Goal: Task Accomplishment & Management: Manage account settings

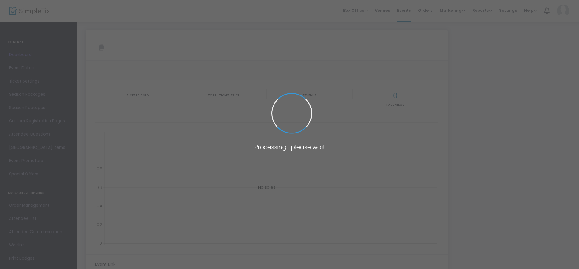
type input "[URL][DOMAIN_NAME]"
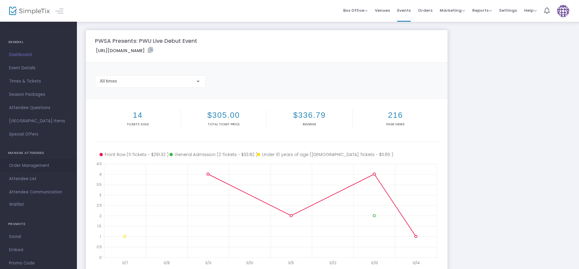
click at [31, 167] on span "Order Management" at bounding box center [38, 166] width 59 height 8
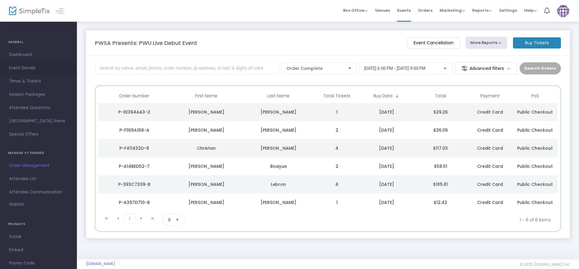
click at [20, 65] on span "Event Details" at bounding box center [38, 68] width 59 height 8
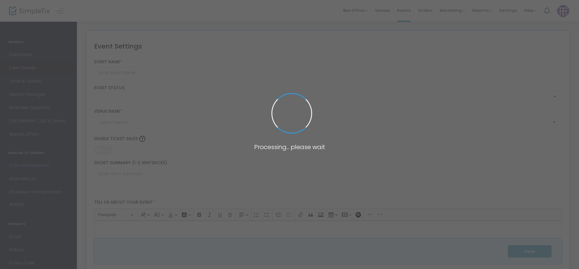
type input "PWSA Presents: PWU Live Debut Event"
type textarea "🎟️ The Debut Show at Pro Wrestling Star Academy 🎟️History. Legacy. The Future B…"
type input "6.620 %"
type input "Buy Tickets"
type input "Pro Wrestling Star Academy"
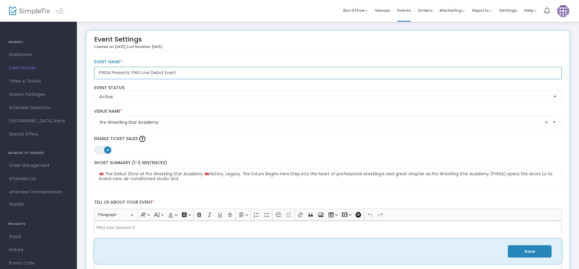
click at [189, 74] on input "PWSA Presents: PWU Live Debut Event" at bounding box center [328, 73] width 468 height 12
type input "PWSA Presents: PWU Live Debut Event Studio Session"
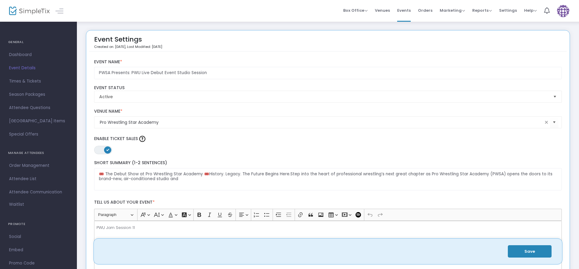
click at [532, 254] on button "Save" at bounding box center [530, 252] width 44 height 12
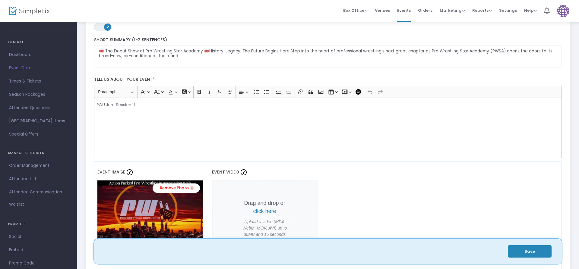
scroll to position [154, 0]
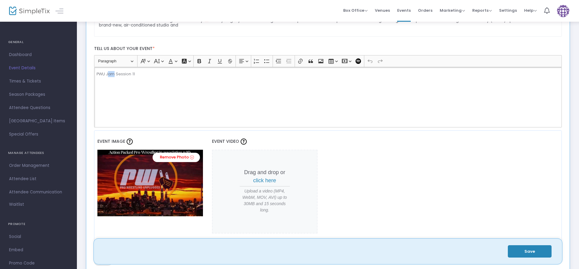
drag, startPoint x: 115, startPoint y: 76, endPoint x: 107, endPoint y: 76, distance: 7.5
click at [107, 76] on p "PWU Jam Session 11" at bounding box center [328, 74] width 463 height 6
click at [525, 254] on button "Save" at bounding box center [530, 252] width 44 height 12
click at [32, 80] on span "Times & Tickets" at bounding box center [38, 82] width 59 height 8
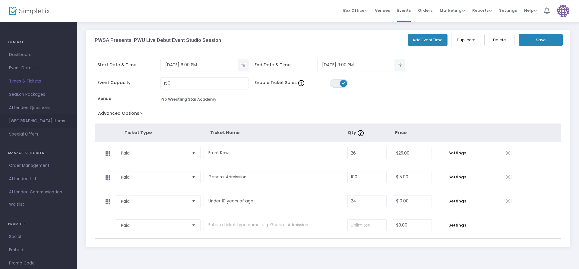
click at [28, 120] on span "[GEOGRAPHIC_DATA] Items" at bounding box center [38, 121] width 59 height 8
